Goal: Transaction & Acquisition: Purchase product/service

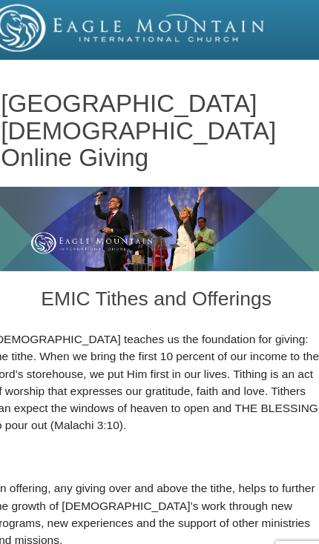
click at [283, 322] on p "[DEMOGRAPHIC_DATA] teaches us the foundation for giving: the tithe. When we bri…" at bounding box center [159, 345] width 296 height 93
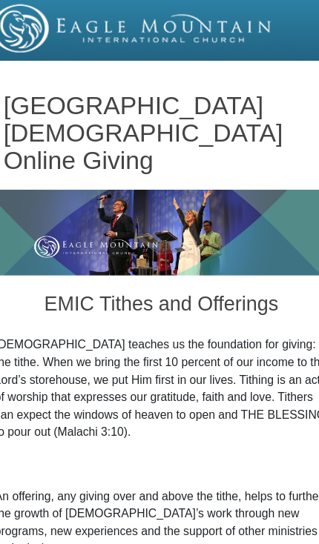
click at [11, 210] on img at bounding box center [159, 207] width 296 height 76
click at [9, 18] on img at bounding box center [133, 25] width 250 height 43
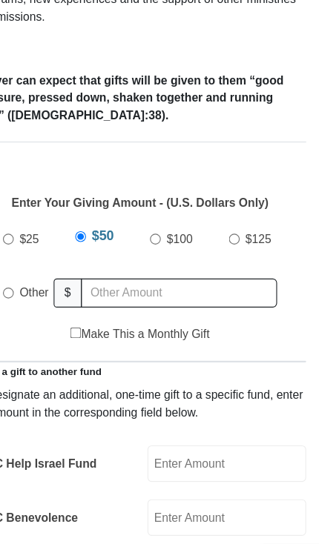
scroll to position [474, 0]
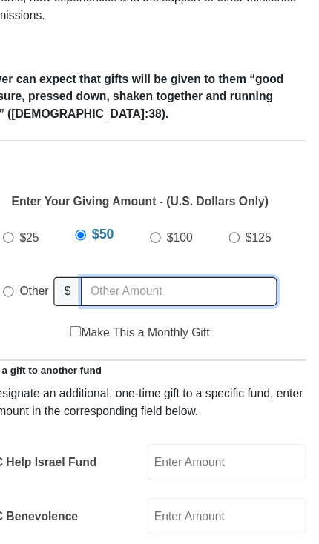
click at [171, 250] on input "text" at bounding box center [194, 260] width 175 height 26
radio input "true"
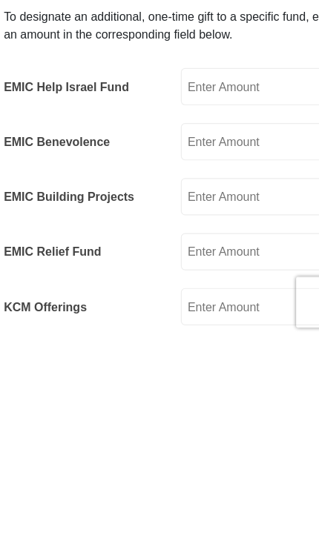
scroll to position [567, 0]
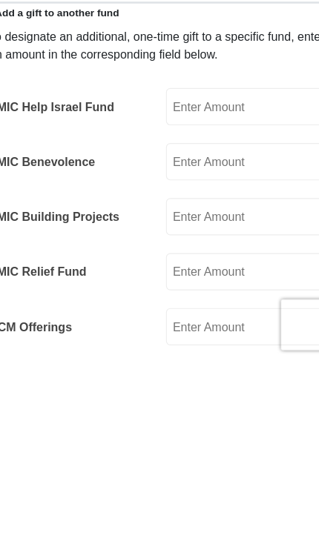
type input "205.00"
click at [227, 304] on input "EMIC Help Israel Fund" at bounding box center [236, 320] width 141 height 33
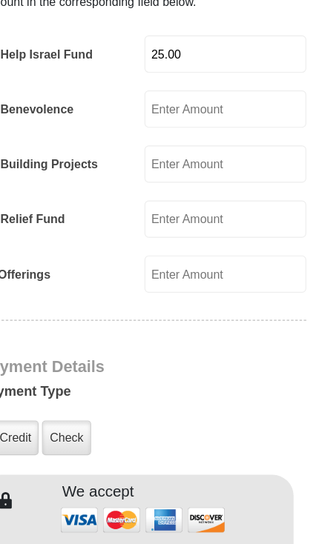
scroll to position [833, 0]
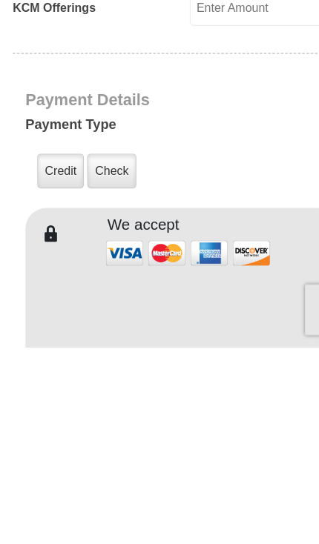
type input "25.00"
click at [61, 375] on label "Credit" at bounding box center [53, 390] width 41 height 30
click at [0, 0] on input "Credit" at bounding box center [0, 0] width 0 height 0
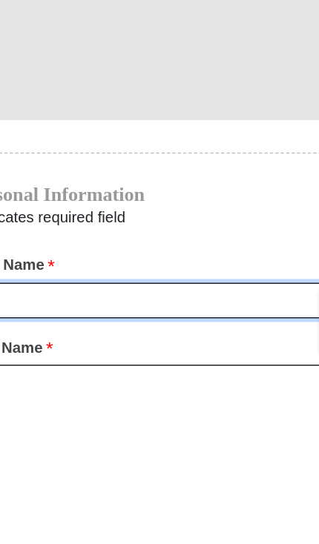
click at [81, 484] on input "First Name *" at bounding box center [159, 496] width 274 height 25
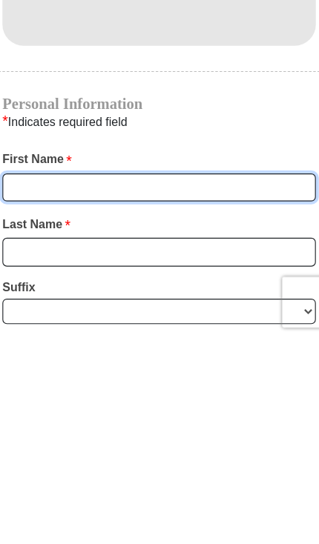
type input "Patricia"
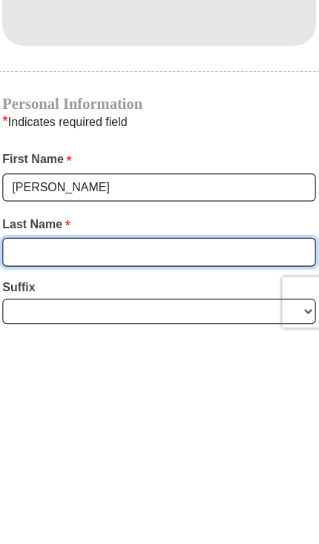
type input "Minor"
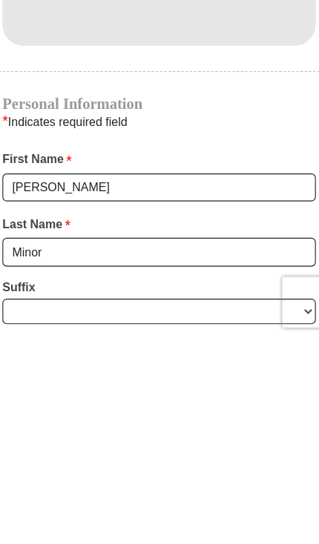
scroll to position [1383, 0]
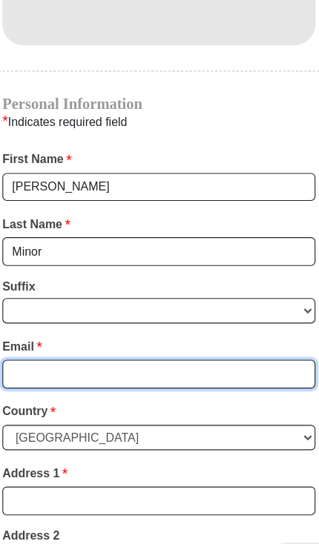
click at [152, 327] on input "Email *" at bounding box center [159, 339] width 274 height 25
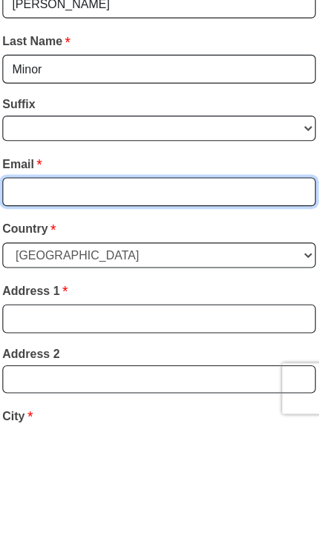
type input "patminor1128@gmail.com"
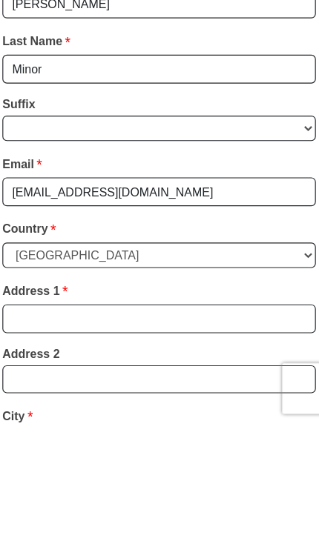
scroll to position [1543, 0]
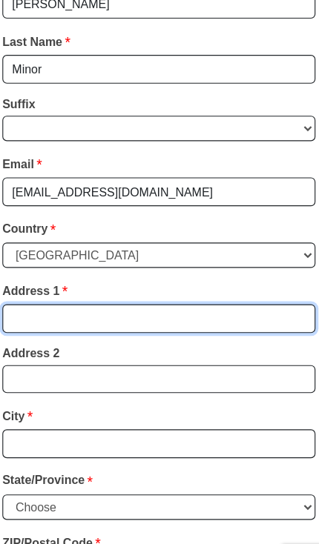
click at [138, 278] on input "Address 1 *" at bounding box center [159, 290] width 274 height 25
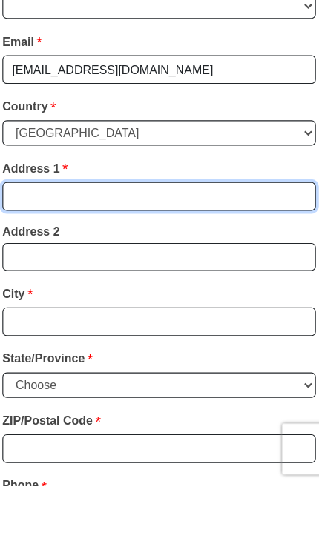
type input "105 Beth Manor Drive"
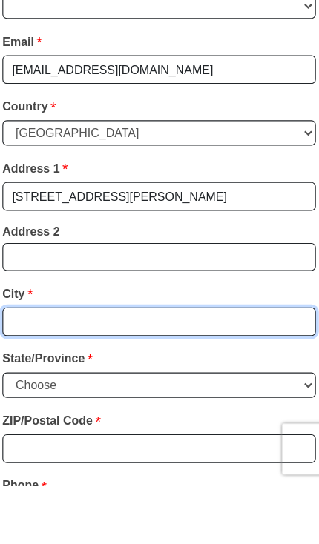
type input "Prattville"
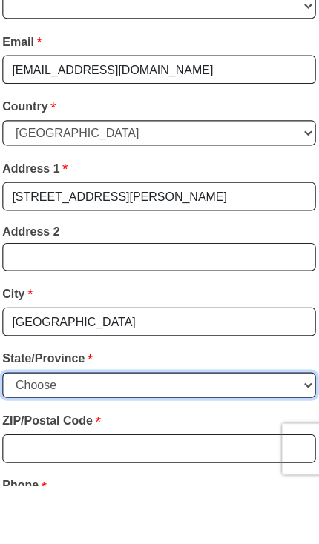
select select "AL"
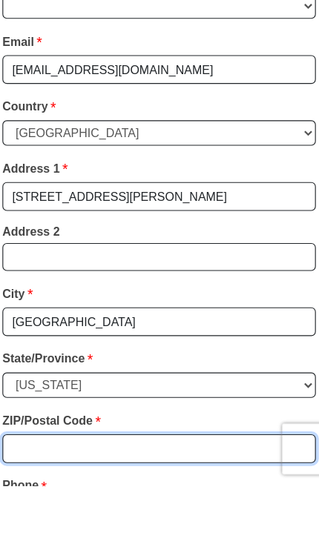
type input "36066"
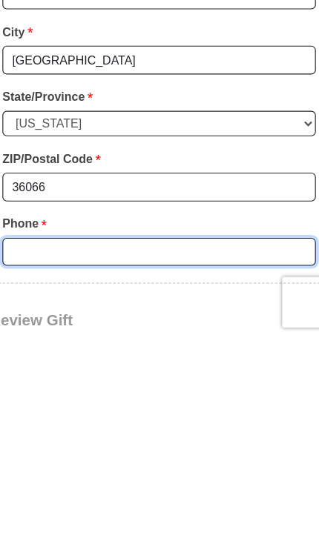
type input "3344308398"
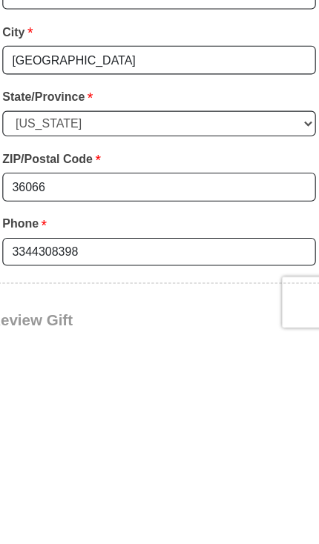
scroll to position [1880, 0]
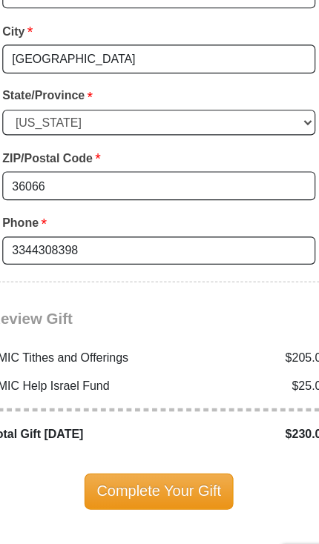
click at [148, 426] on span "Complete Your Gift" at bounding box center [159, 441] width 131 height 31
